Goal: Transaction & Acquisition: Subscribe to service/newsletter

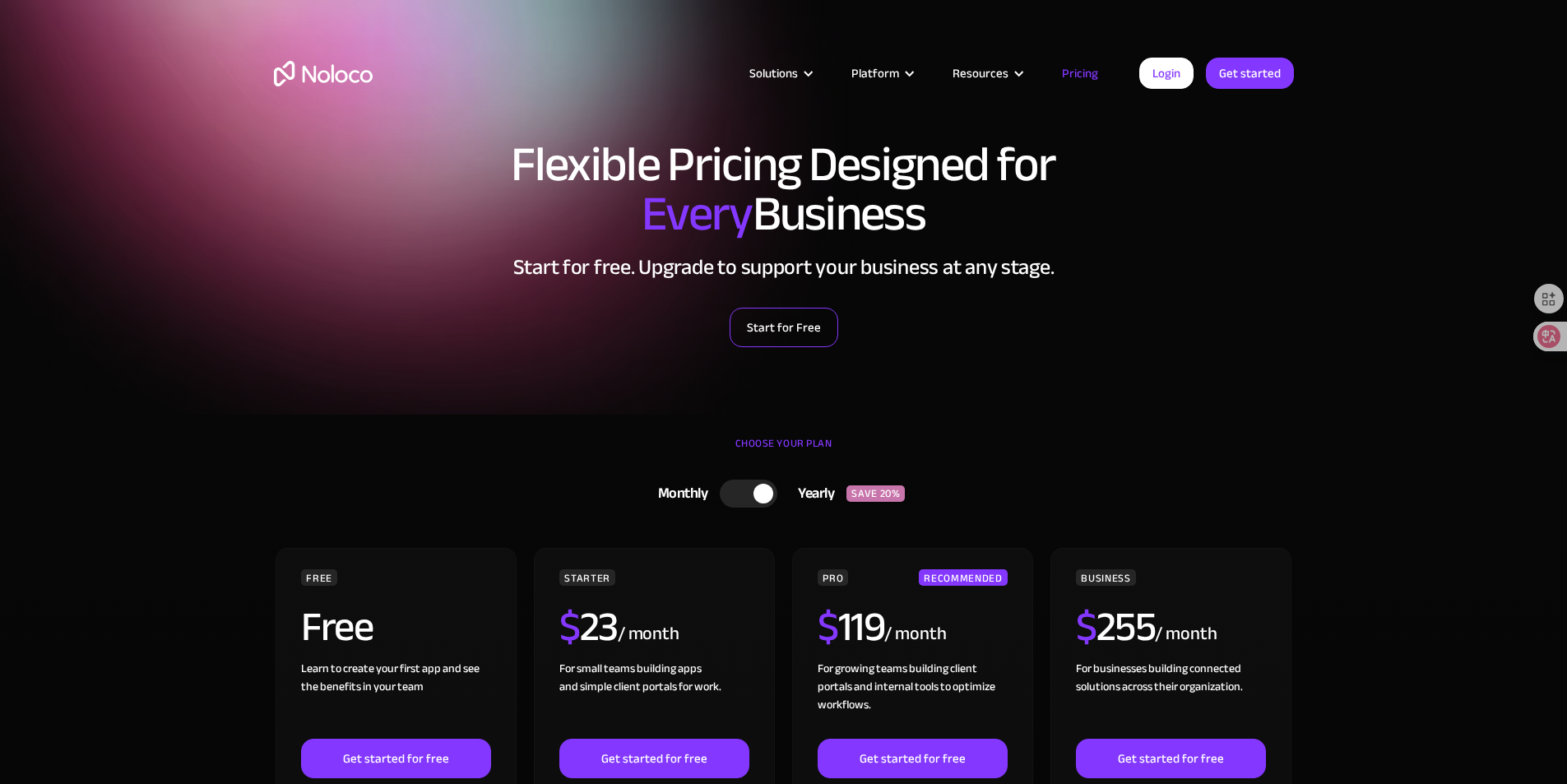
click at [781, 329] on link "Start for Free" at bounding box center [784, 328] width 108 height 40
